Goal: Task Accomplishment & Management: Complete application form

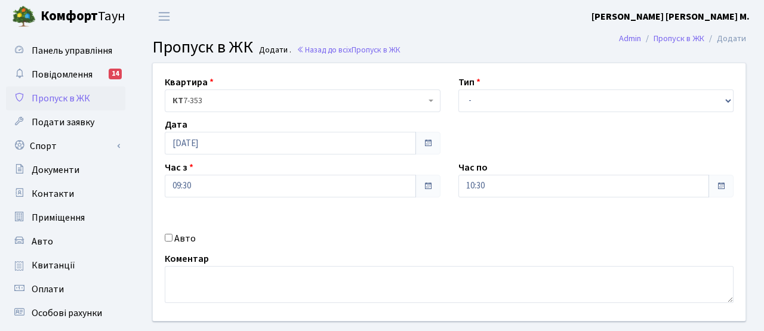
click at [168, 236] on input "Авто" at bounding box center [169, 238] width 8 height 8
checkbox input "true"
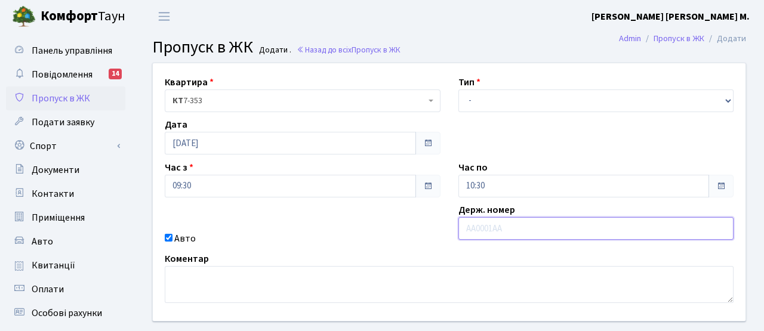
paste input "AE7873TB"
type input "AE7873TB"
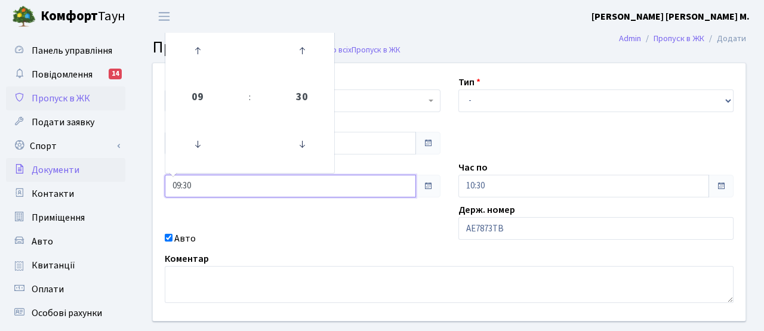
drag, startPoint x: 241, startPoint y: 189, endPoint x: 91, endPoint y: 168, distance: 151.3
click at [91, 168] on div "Панель управління Повідомлення 14 Пропуск в ЖК Подати заявку Спорт Бронювання С…" at bounding box center [382, 270] width 764 height 475
type input "20:00"
click at [393, 246] on div "Квартира <b>КТ</b>&nbsp;&nbsp;&nbsp;&nbsp;7-353 <b>КТ</b>&nbsp;&nbsp;&nbsp;&nbs…" at bounding box center [449, 192] width 611 height 258
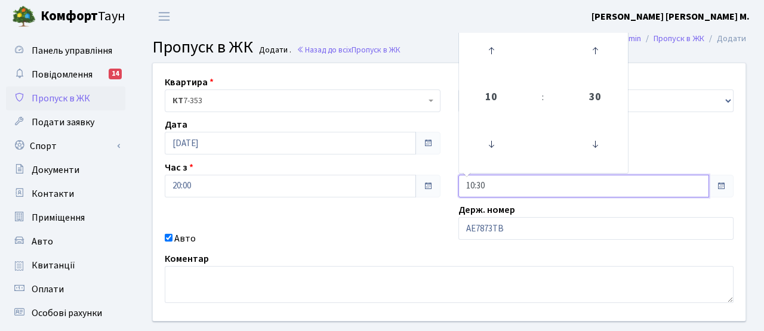
drag, startPoint x: 493, startPoint y: 183, endPoint x: 426, endPoint y: 178, distance: 67.0
click at [426, 178] on div "Квартира <b>КТ</b>&nbsp;&nbsp;&nbsp;&nbsp;7-353 <b>КТ</b>&nbsp;&nbsp;&nbsp;&nbs…" at bounding box center [449, 192] width 611 height 258
type input "21:00"
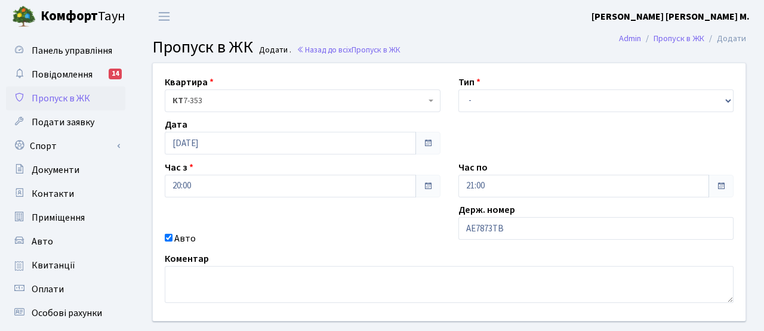
click at [359, 242] on div "Авто" at bounding box center [303, 239] width 294 height 14
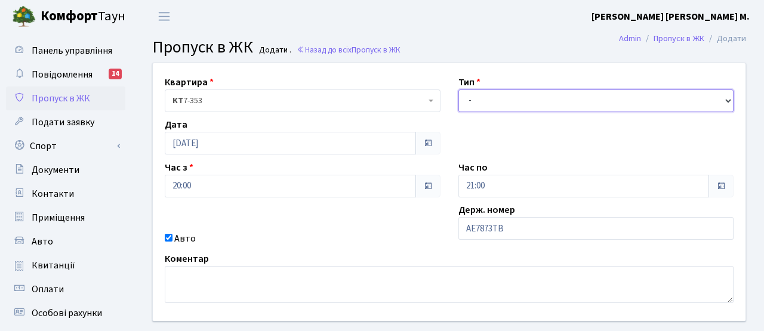
click at [488, 99] on select "- Доставка Таксі Гості Сервіс" at bounding box center [597, 101] width 276 height 23
select select "2"
click at [459, 90] on select "- Доставка Таксі Гості Сервіс" at bounding box center [597, 101] width 276 height 23
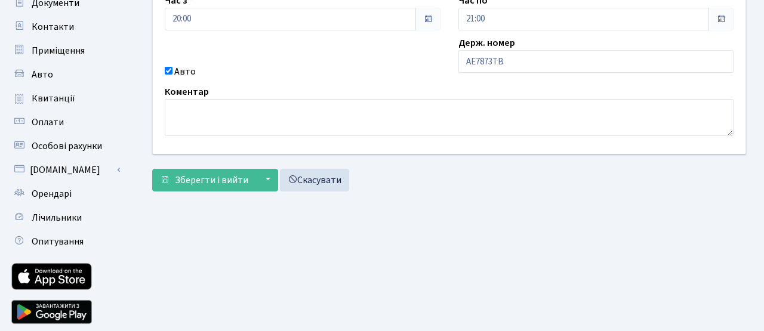
scroll to position [206, 0]
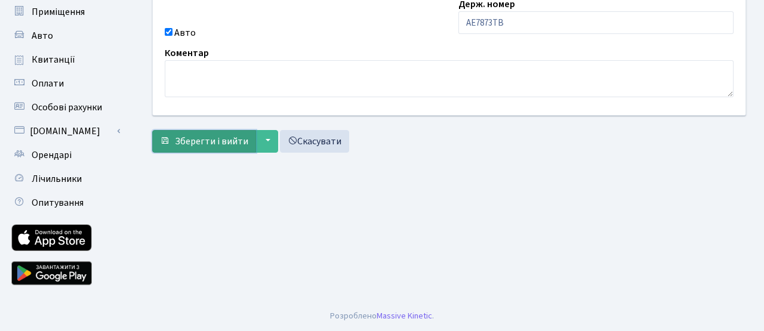
click at [236, 145] on span "Зберегти і вийти" at bounding box center [211, 141] width 73 height 13
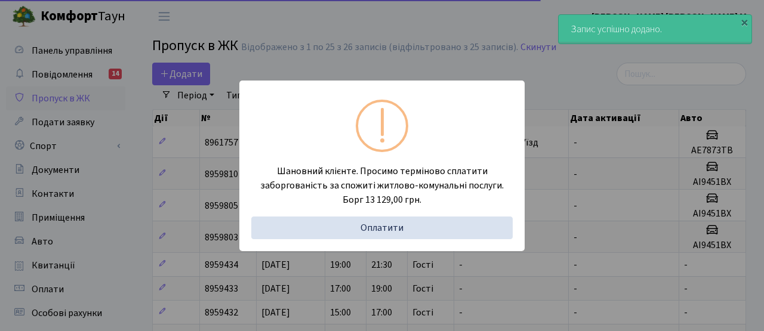
select select "25"
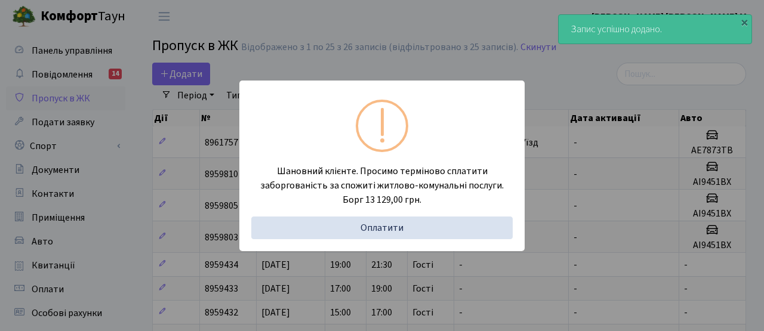
click at [360, 72] on div "Шановний клієнте. Просимо терміново сплатити заборгованість за спожиті житлово-…" at bounding box center [382, 165] width 764 height 331
